Goal: Task Accomplishment & Management: Manage account settings

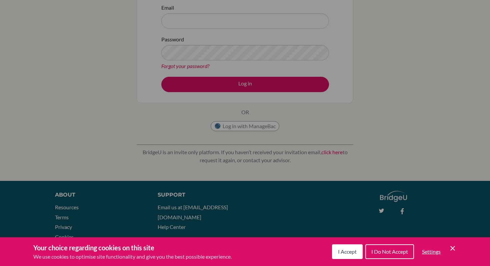
scroll to position [85, 0]
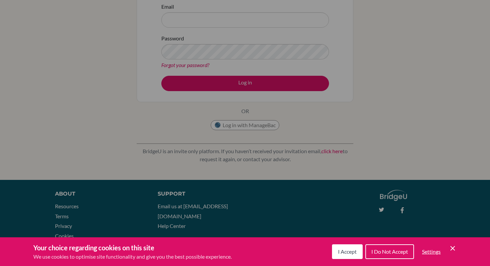
click at [241, 237] on button "I Accept" at bounding box center [347, 251] width 31 height 15
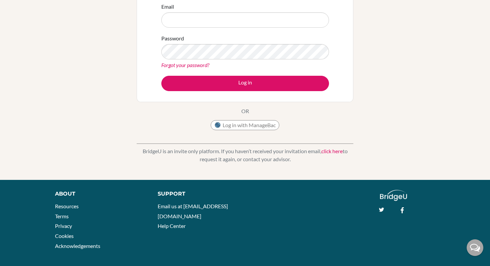
click at [241, 150] on link "click here" at bounding box center [331, 151] width 21 height 6
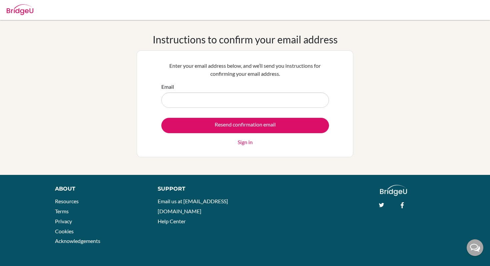
click at [262, 99] on input "Email" at bounding box center [245, 99] width 168 height 15
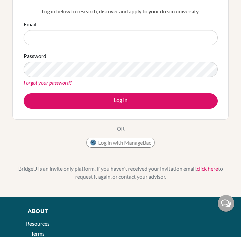
scroll to position [68, 0]
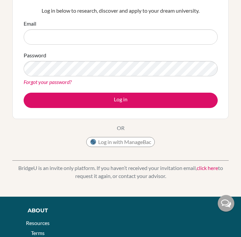
click at [202, 166] on link "click here" at bounding box center [207, 168] width 21 height 6
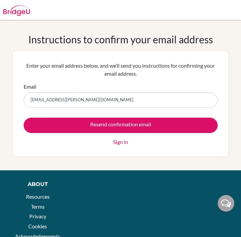
type input "jordan.angelle@aobajapan.jp"
click at [24, 118] on input "Resend confirmation email" at bounding box center [121, 125] width 194 height 15
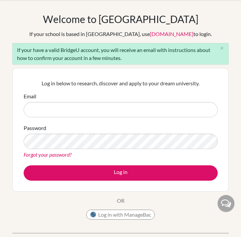
scroll to position [21, 0]
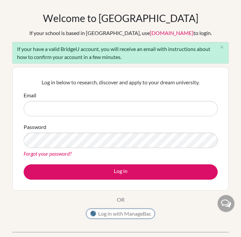
click at [114, 214] on button "Log in with ManageBac" at bounding box center [120, 214] width 69 height 10
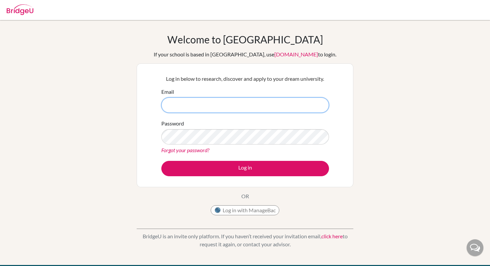
click at [213, 105] on input "Email" at bounding box center [245, 104] width 168 height 15
click at [183, 150] on link "Forgot your password?" at bounding box center [185, 150] width 48 height 6
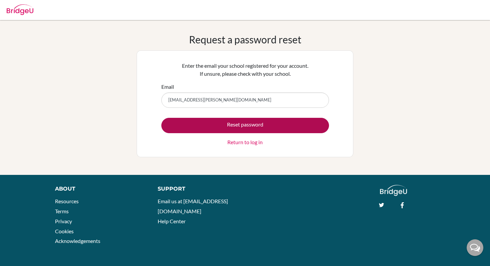
type input "jordan.angelle@aobajapan.jp"
click at [284, 127] on button "Reset password" at bounding box center [245, 125] width 168 height 15
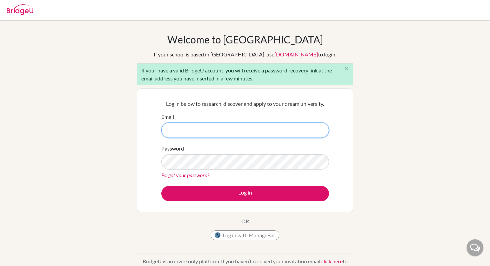
scroll to position [28, 0]
